Goal: Task Accomplishment & Management: Manage account settings

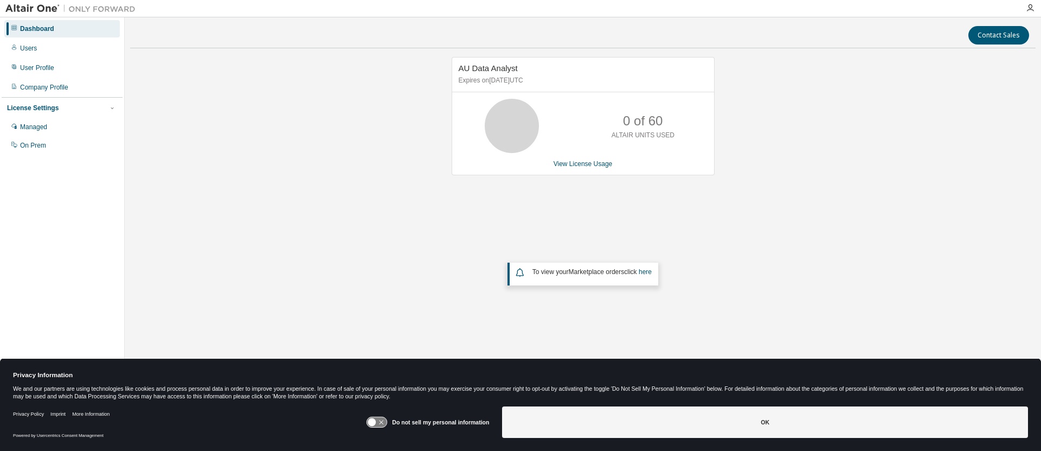
click at [379, 420] on icon at bounding box center [377, 422] width 20 height 10
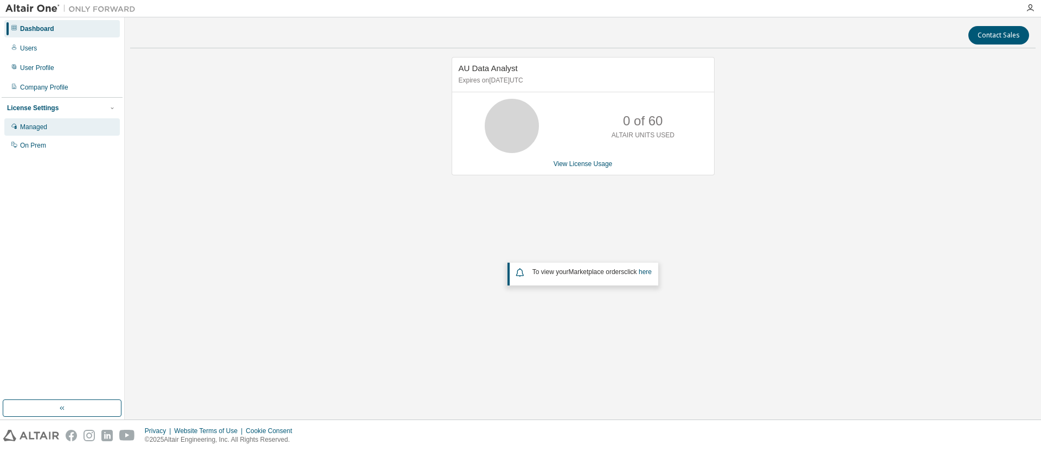
click at [28, 124] on div "Managed" at bounding box center [33, 127] width 27 height 9
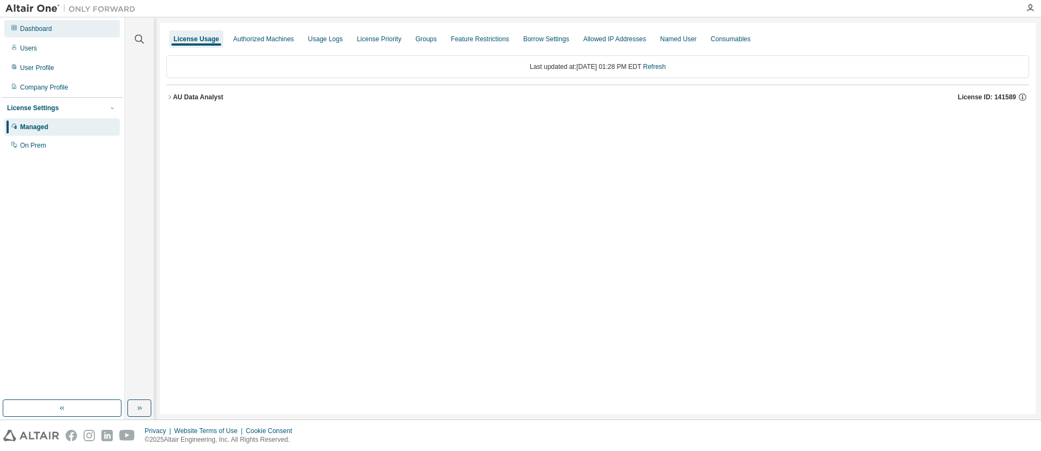
click at [35, 28] on div "Dashboard" at bounding box center [36, 28] width 32 height 9
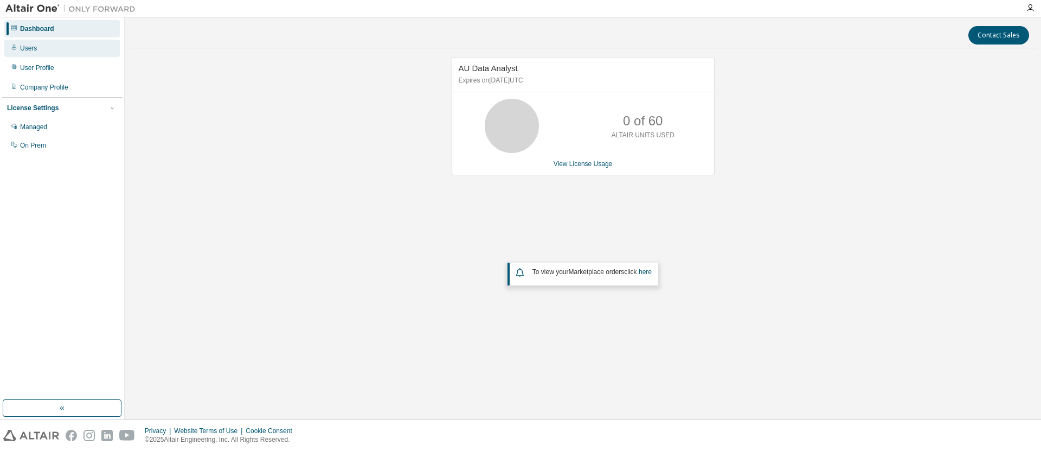
click at [24, 48] on div "Users" at bounding box center [28, 48] width 17 height 9
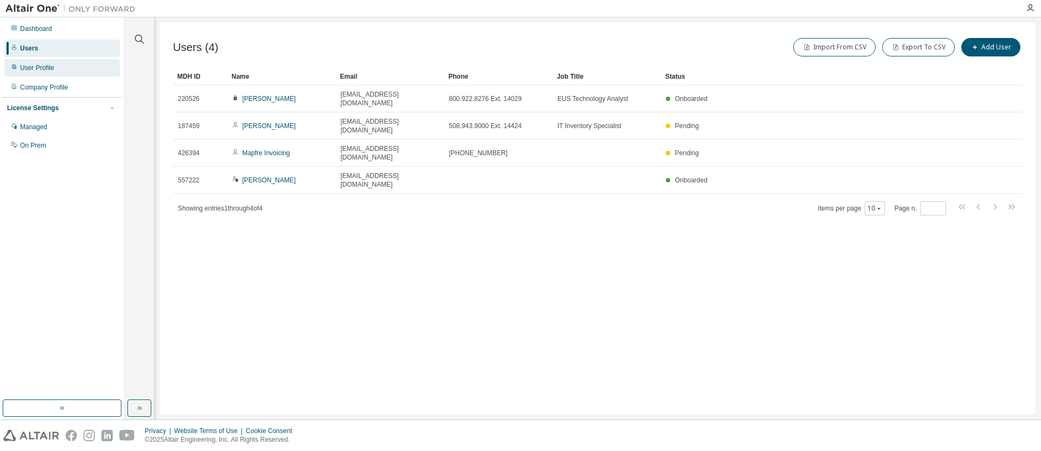
click at [37, 62] on div "User Profile" at bounding box center [62, 67] width 116 height 17
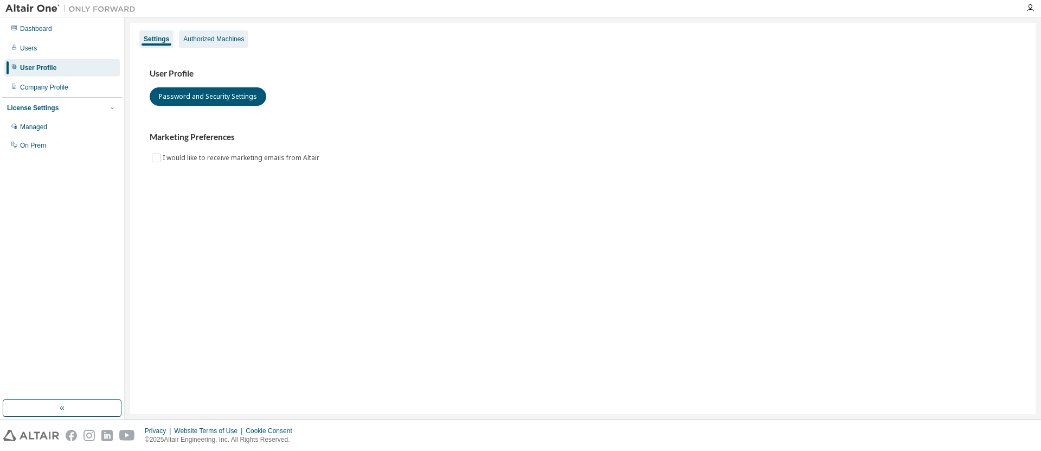
click at [226, 42] on div "Authorized Machines" at bounding box center [213, 39] width 61 height 9
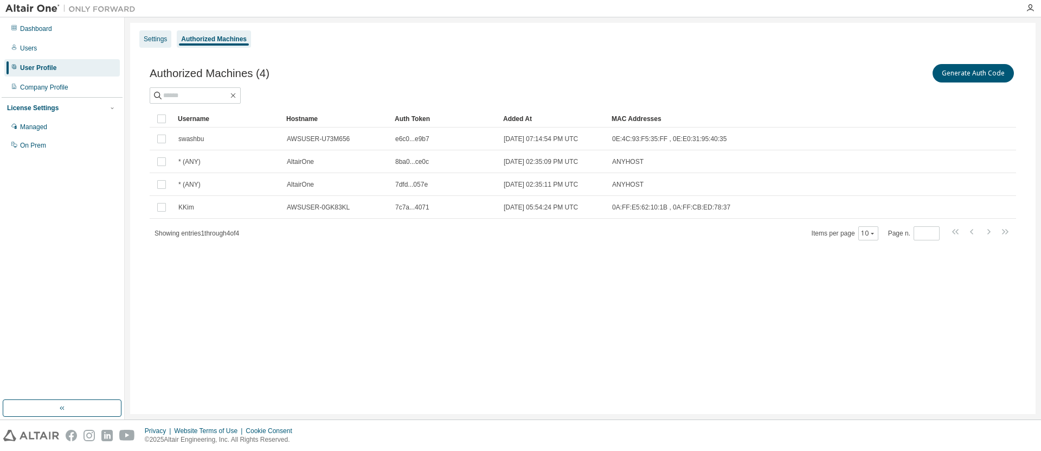
click at [155, 37] on div "Settings" at bounding box center [155, 39] width 23 height 9
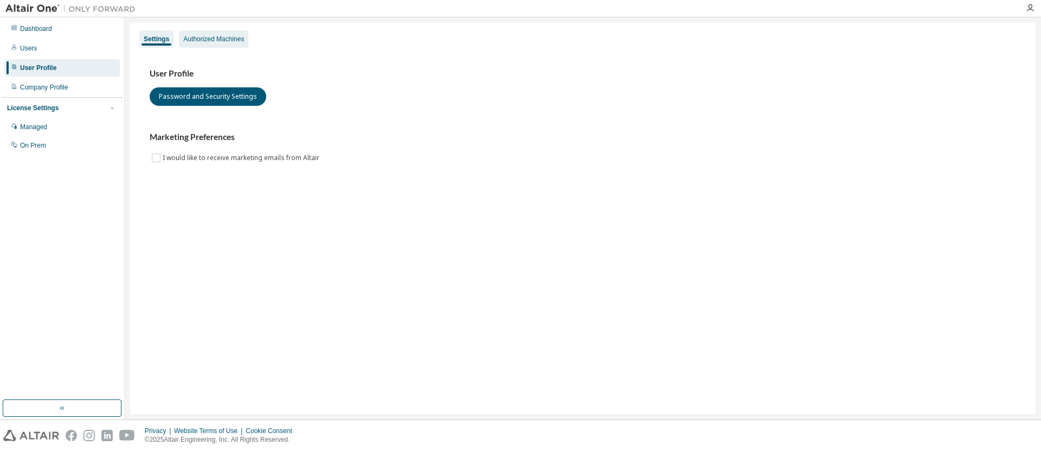
click at [211, 34] on div "Authorized Machines" at bounding box center [213, 38] width 69 height 17
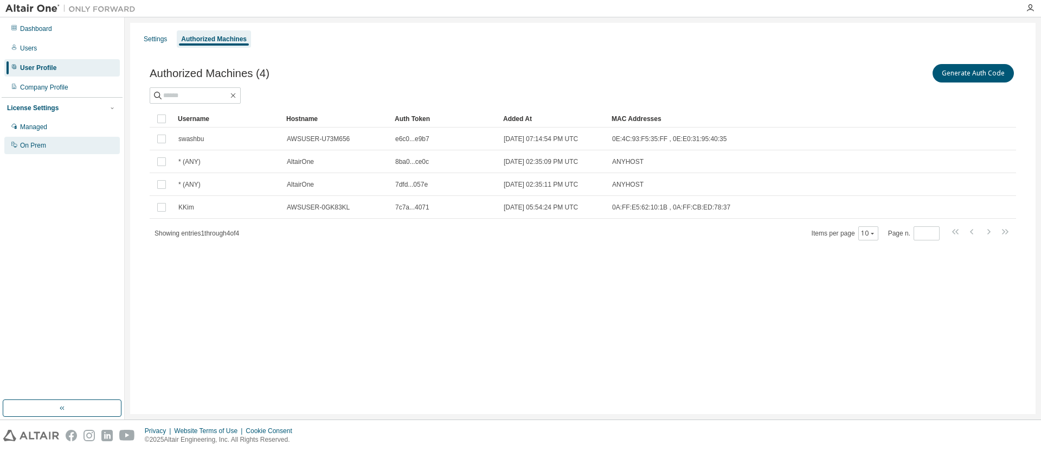
click at [32, 148] on div "On Prem" at bounding box center [33, 145] width 26 height 9
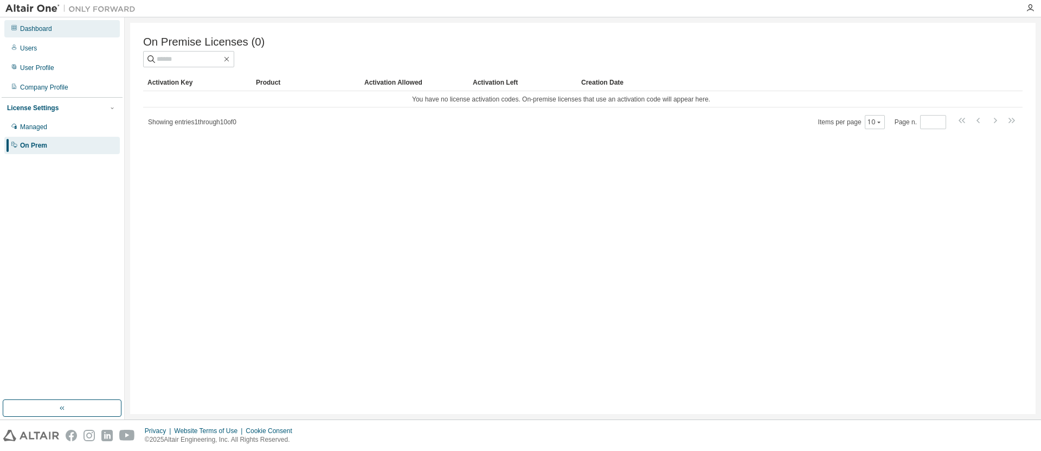
click at [31, 27] on div "Dashboard" at bounding box center [36, 28] width 32 height 9
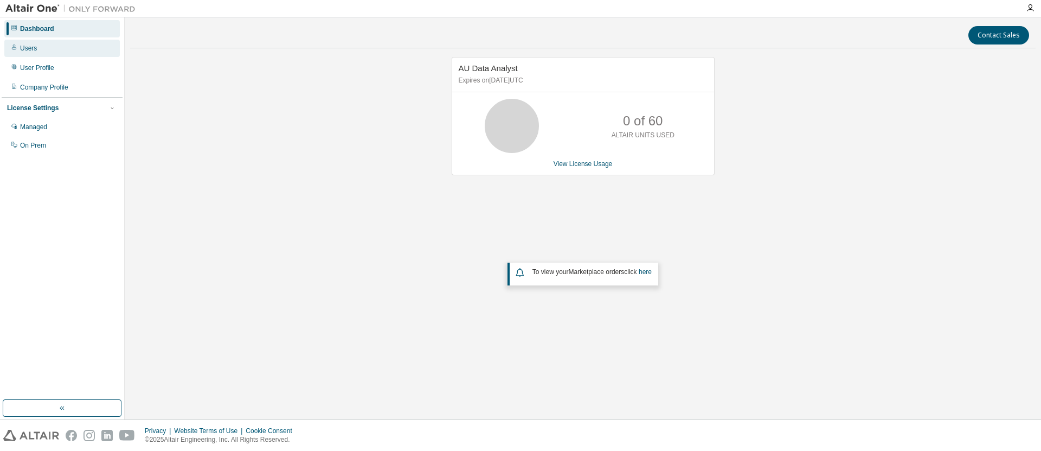
click at [32, 52] on div "Users" at bounding box center [28, 48] width 17 height 9
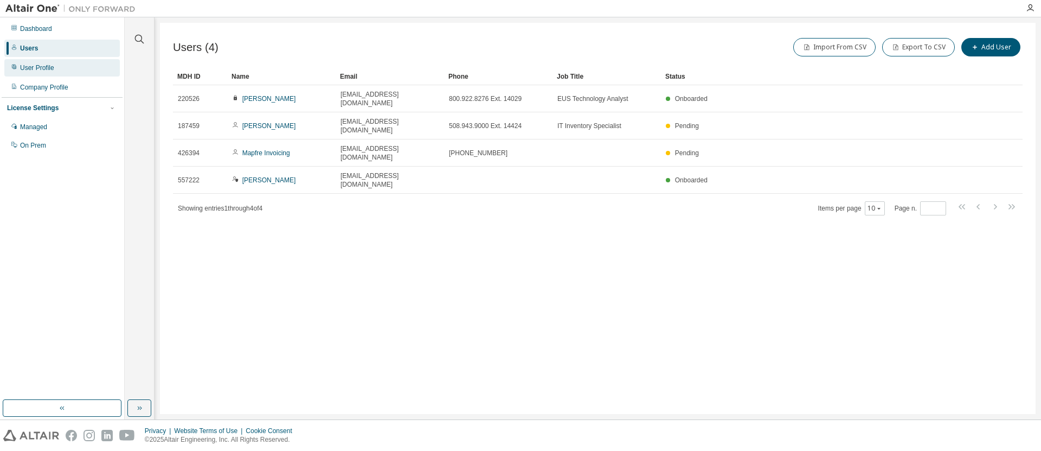
click at [31, 68] on div "User Profile" at bounding box center [37, 67] width 34 height 9
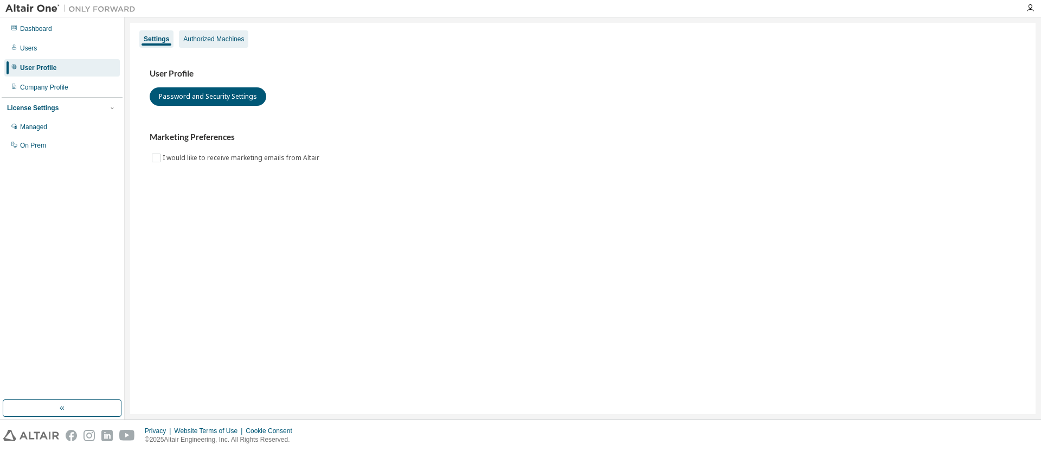
click at [213, 43] on div "Authorized Machines" at bounding box center [213, 39] width 61 height 9
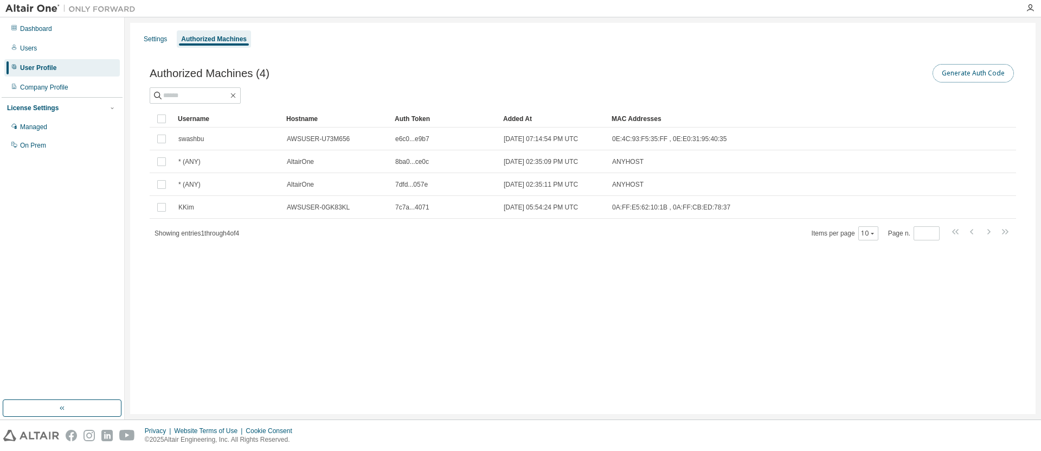
click at [957, 69] on button "Generate Auth Code" at bounding box center [973, 73] width 81 height 18
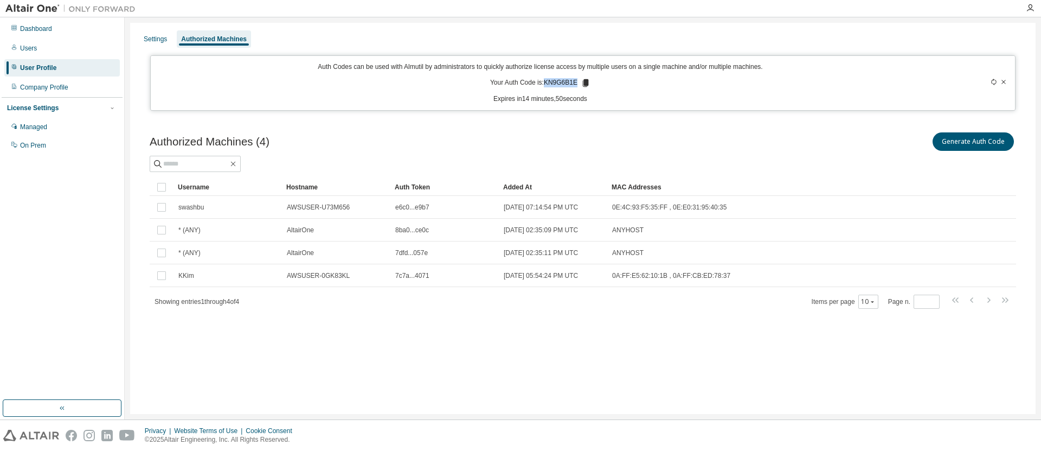
drag, startPoint x: 546, startPoint y: 82, endPoint x: 577, endPoint y: 81, distance: 31.5
click at [577, 81] on p "Your Auth Code is: KN9G6B1E" at bounding box center [540, 83] width 100 height 10
copy p "KN9G6B1E"
click at [27, 49] on div "Users" at bounding box center [28, 48] width 17 height 9
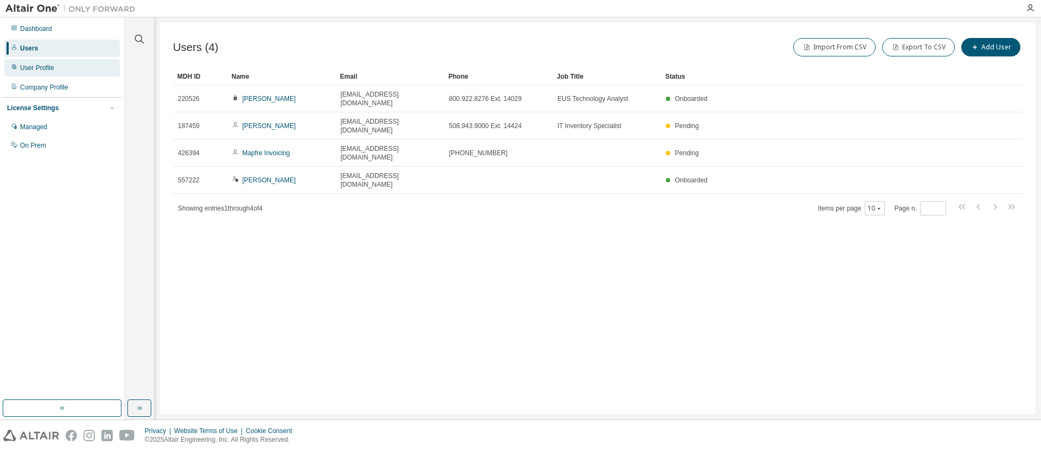
click at [35, 68] on div "User Profile" at bounding box center [37, 67] width 34 height 9
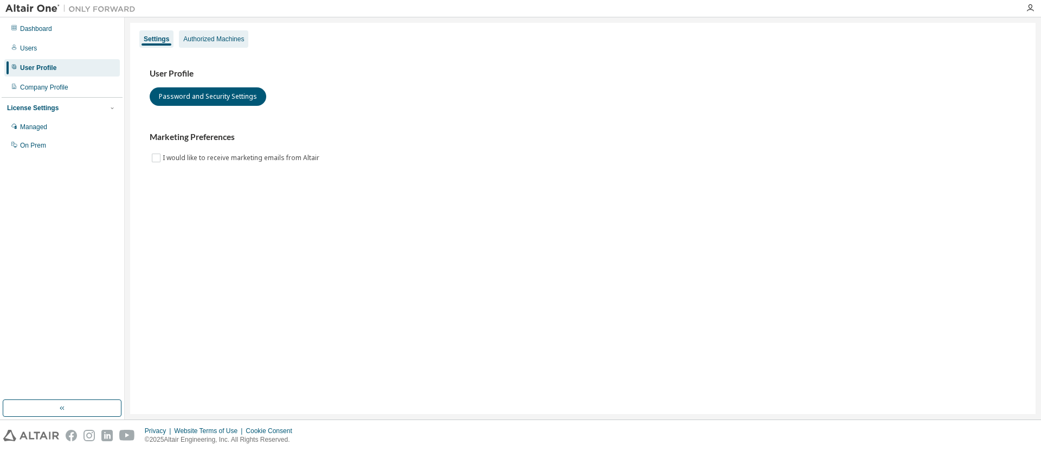
click at [220, 41] on div "Authorized Machines" at bounding box center [213, 39] width 61 height 9
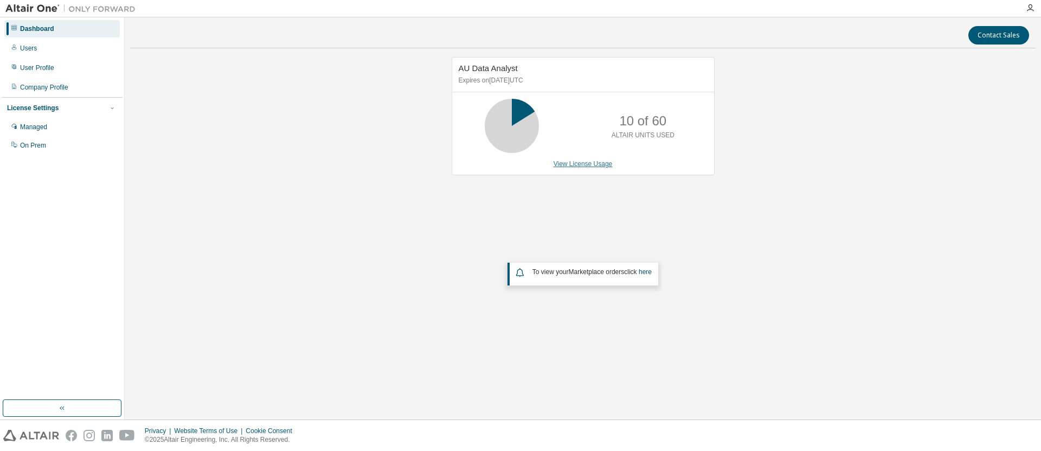
click at [588, 164] on link "View License Usage" at bounding box center [583, 164] width 59 height 8
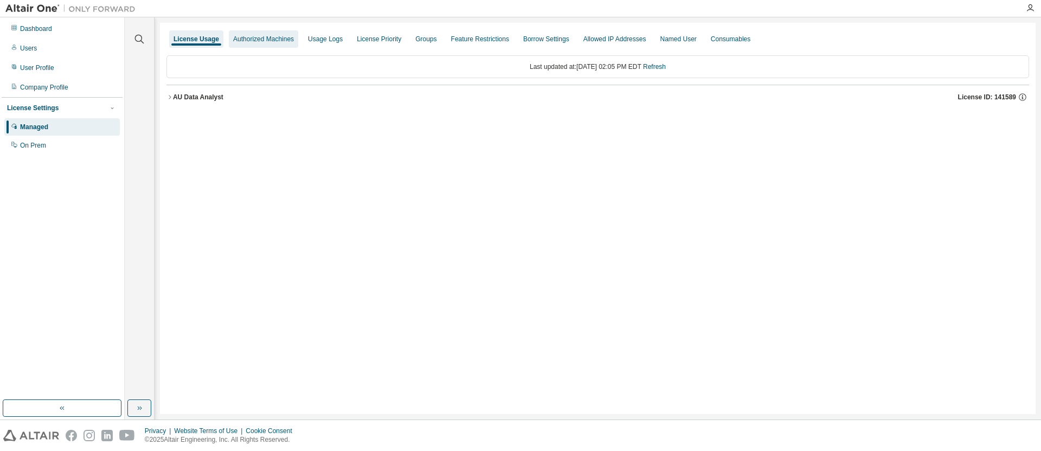
click at [259, 39] on div "Authorized Machines" at bounding box center [263, 39] width 61 height 9
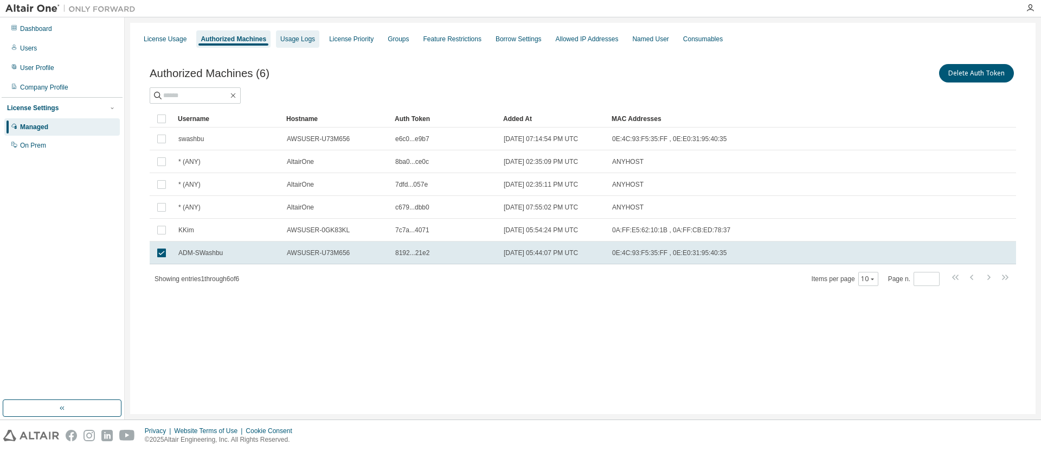
click at [297, 42] on div "Usage Logs" at bounding box center [297, 39] width 35 height 9
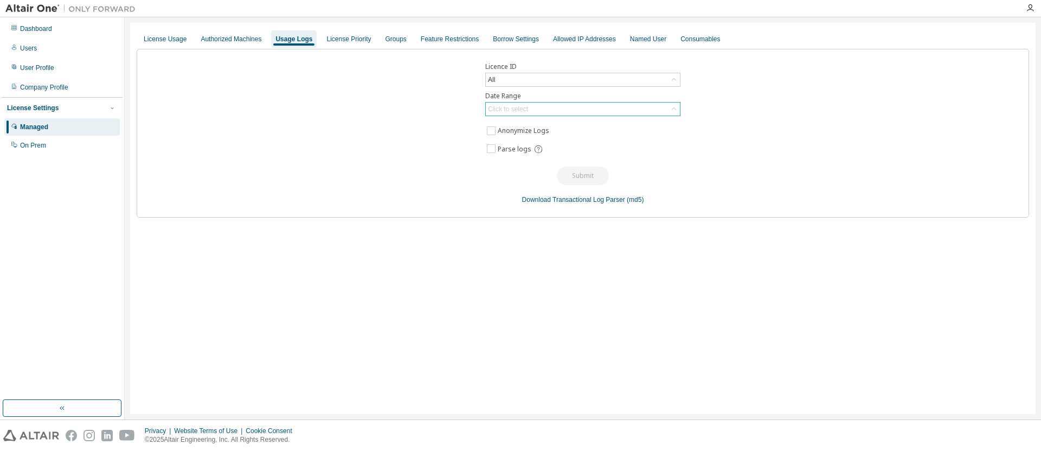
click at [539, 107] on div "Click to select" at bounding box center [583, 109] width 194 height 13
click at [506, 139] on li "Last 30 days" at bounding box center [582, 139] width 192 height 14
click at [578, 171] on button "Submit" at bounding box center [583, 176] width 52 height 18
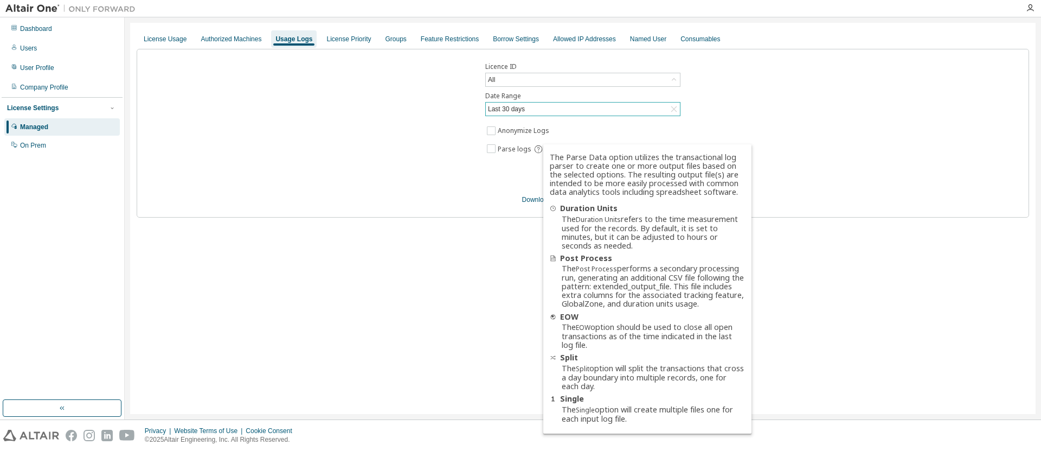
click at [323, 136] on div "Licence ID All Date Range Last 30 days Anonymize Logs Parse logs Submit Downloa…" at bounding box center [583, 133] width 893 height 169
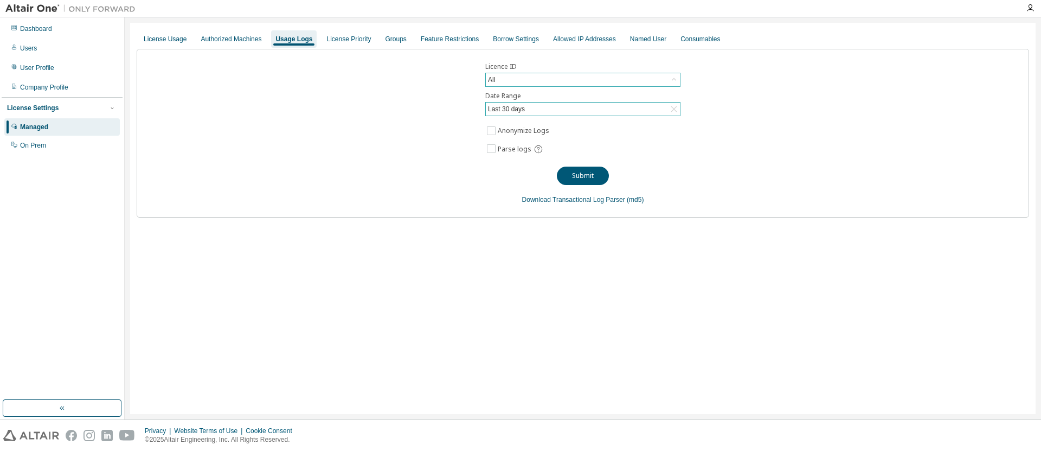
click at [502, 80] on div "All" at bounding box center [583, 79] width 194 height 13
click at [335, 114] on div "Licence ID All All 141589 - AU Data Analyst 100739 - AU Data Analyst (Voided: 2…" at bounding box center [583, 133] width 893 height 169
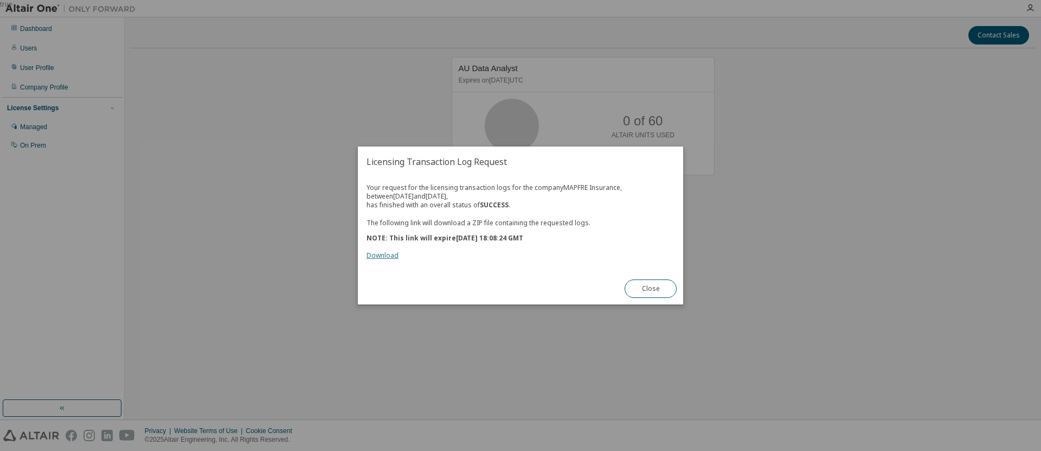
click at [376, 255] on link "Download" at bounding box center [383, 255] width 32 height 9
click at [637, 286] on button "Close" at bounding box center [651, 288] width 52 height 18
